Goal: Transaction & Acquisition: Subscribe to service/newsletter

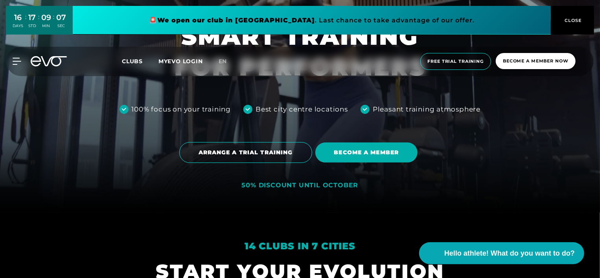
scroll to position [65, 0]
click at [346, 154] on span "BECOME A MEMBER" at bounding box center [366, 153] width 65 height 8
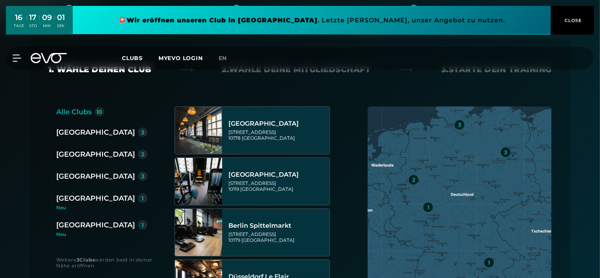
scroll to position [141, 0]
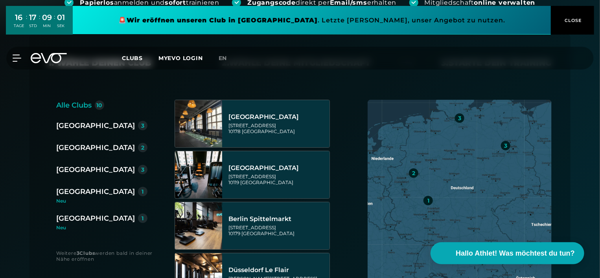
click at [85, 148] on div "[GEOGRAPHIC_DATA]" at bounding box center [95, 147] width 79 height 11
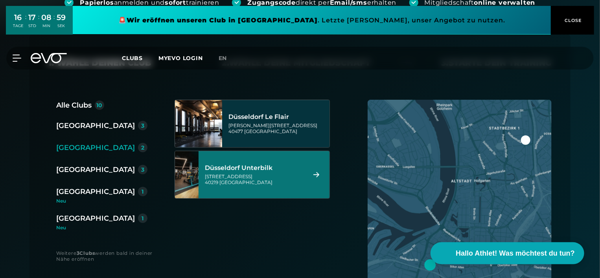
click at [269, 187] on div "[GEOGRAPHIC_DATA] Unterbilk [STREET_ADDRESS]" at bounding box center [254, 175] width 99 height 35
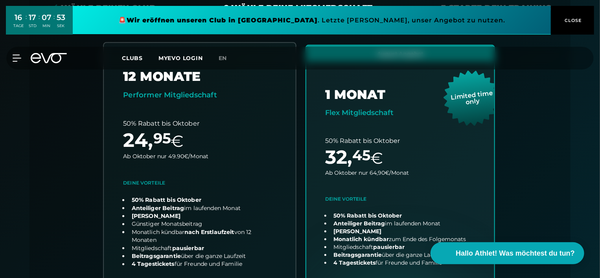
scroll to position [196, 0]
